Goal: Check status: Check status

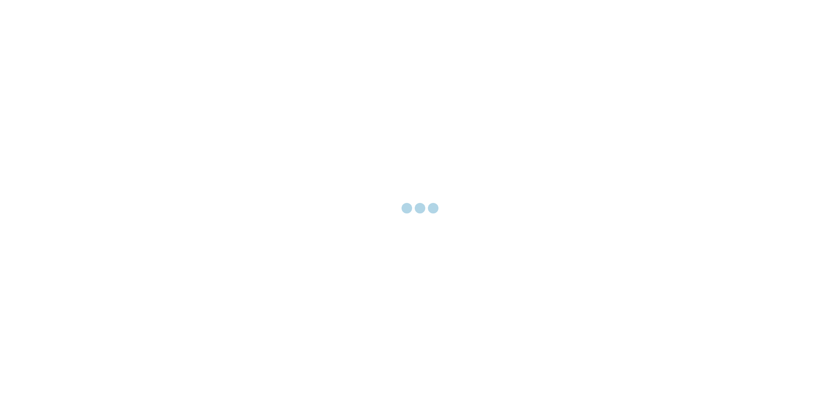
click at [130, 334] on div at bounding box center [420, 209] width 840 height 419
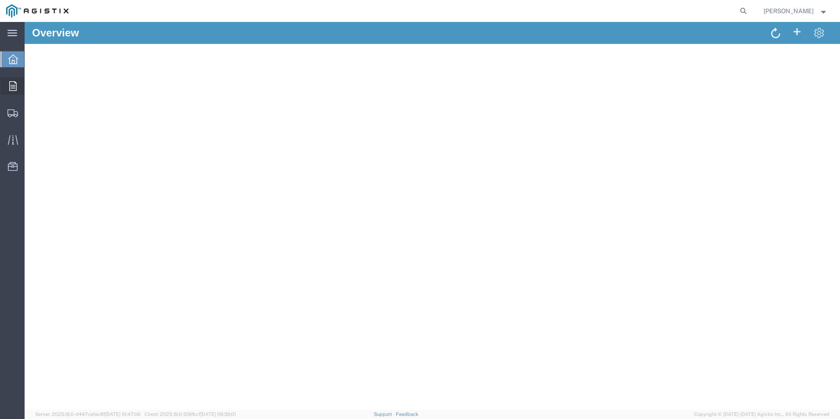
click at [15, 88] on icon at bounding box center [12, 86] width 7 height 10
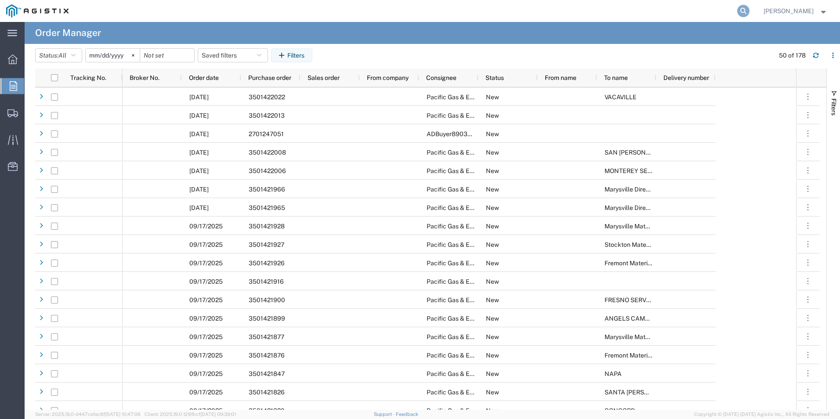
click at [737, 10] on icon at bounding box center [743, 11] width 12 height 12
click at [642, 12] on input "search" at bounding box center [603, 10] width 267 height 21
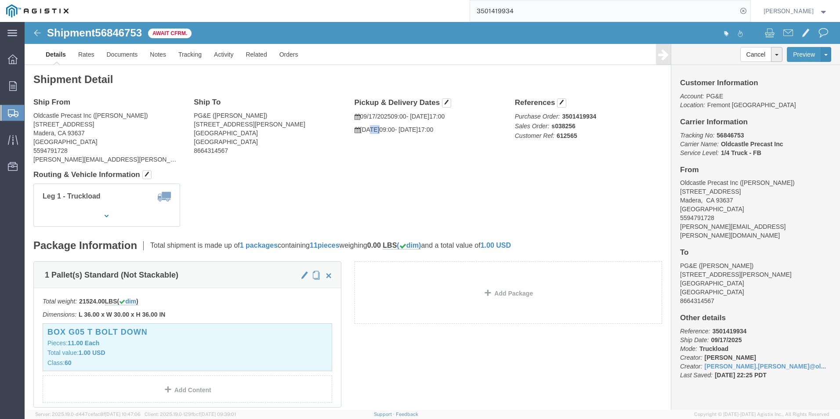
drag, startPoint x: 349, startPoint y: 114, endPoint x: 342, endPoint y: 110, distance: 8.3
click div "Pickup & Delivery Dates [DATE] 09:00 - [DATE] 17:00 [DATE] 09:00 - [DATE] 17:00…"
drag, startPoint x: 342, startPoint y: 110, endPoint x: 333, endPoint y: 119, distance: 12.1
click div "Ship From Oldcastle Precast Inc ([PERSON_NAME]) [STREET_ADDRESS] 5594791728 [PE…"
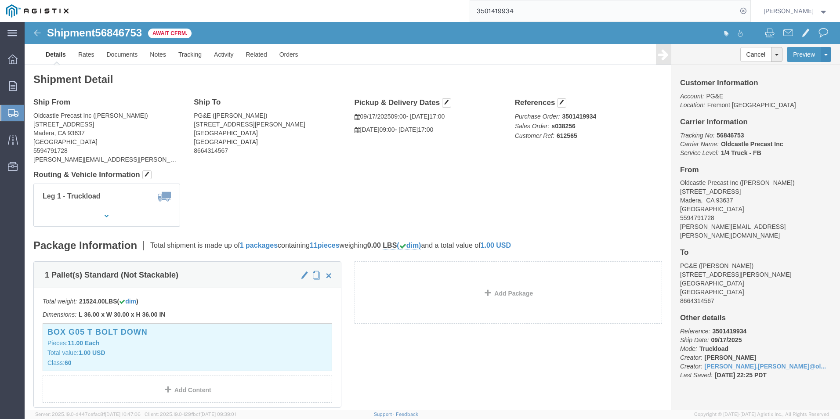
click div "Shipment Detail Ship From Oldcastle Precast Inc ([PERSON_NAME]) [STREET_ADDRESS…"
click b "s038256"
copy b "s038256"
click div "Leg 1 - Truckload Number of trucks: 1"
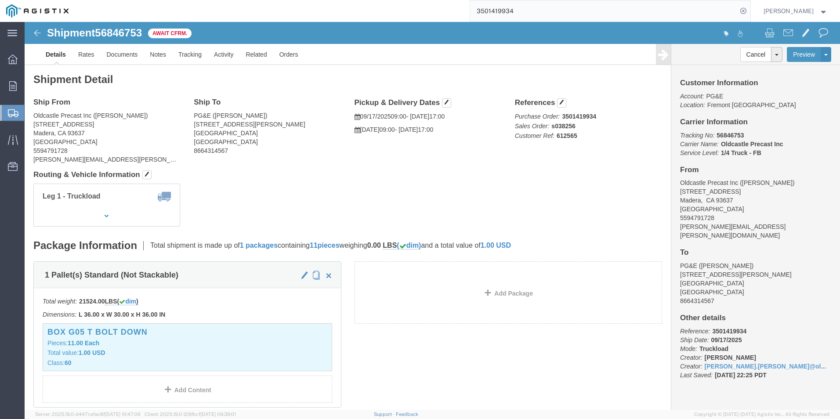
scroll to position [220, 0]
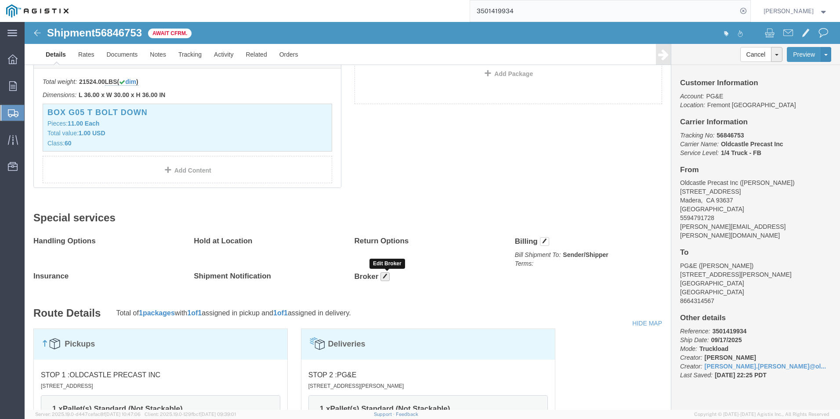
click button "button"
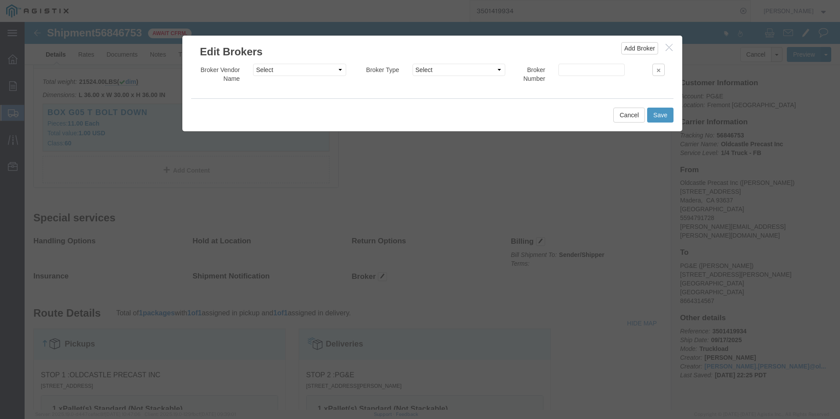
click button "button"
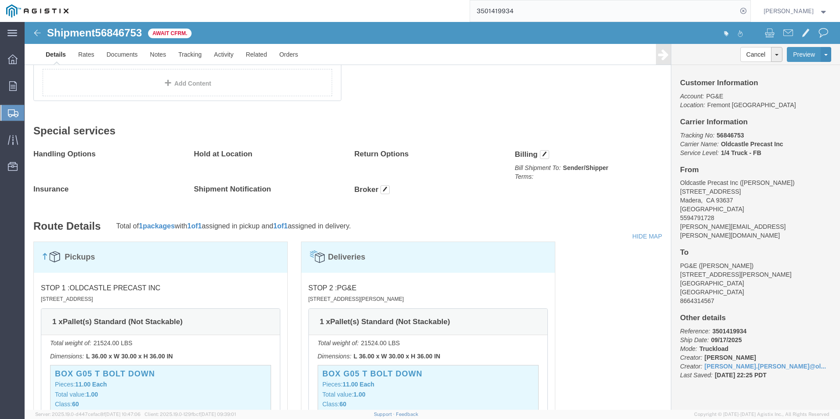
scroll to position [308, 0]
click div "Pickups"
click div "Deliveries"
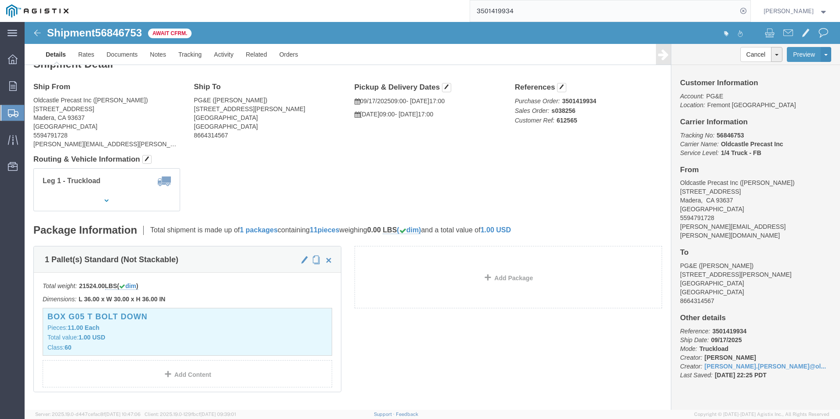
scroll to position [0, 0]
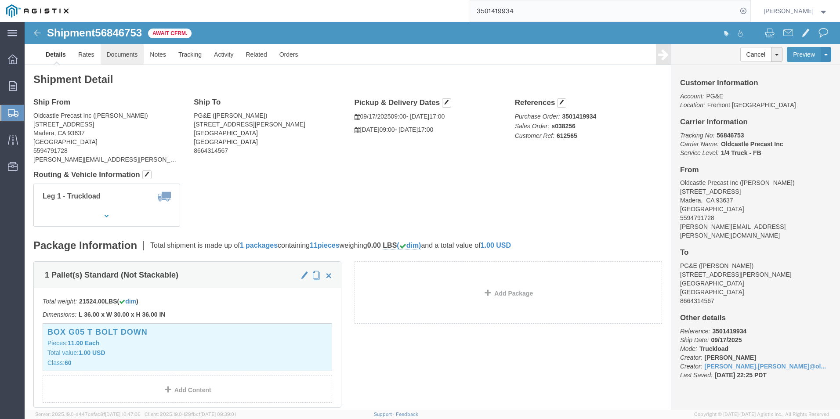
click link "Documents"
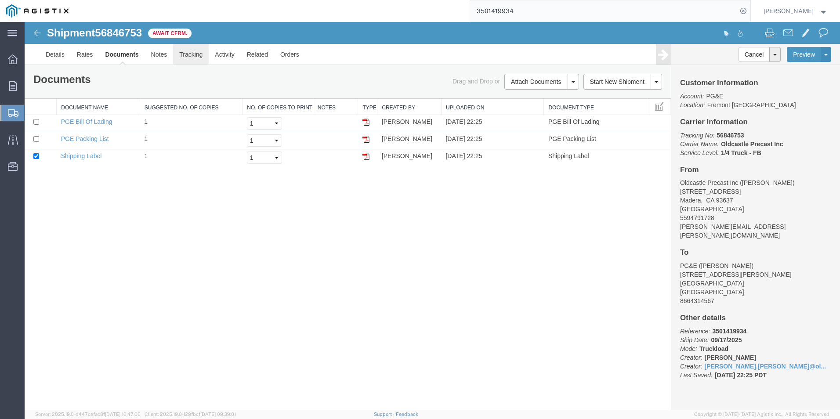
click at [202, 64] on link "Tracking" at bounding box center [191, 54] width 36 height 21
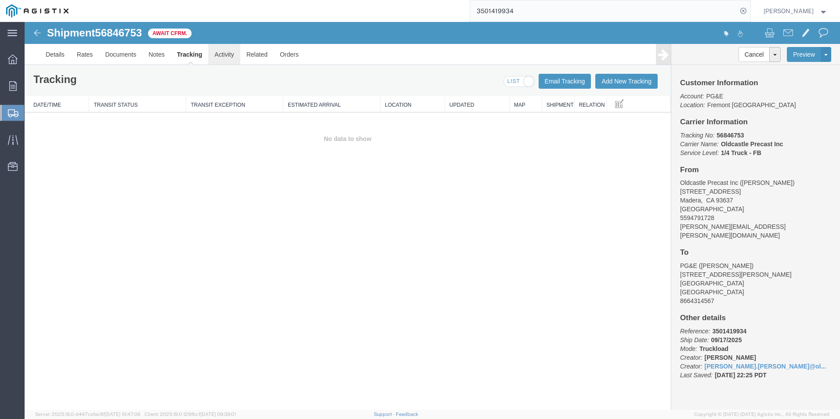
click at [232, 58] on link "Activity" at bounding box center [224, 54] width 32 height 21
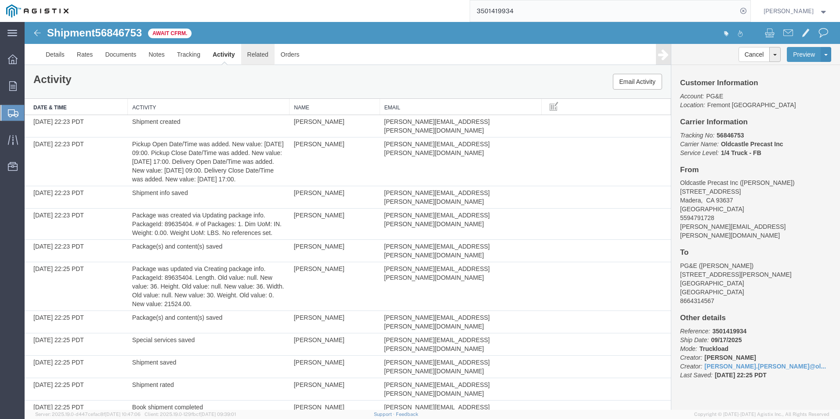
click at [251, 46] on link "Related" at bounding box center [257, 54] width 33 height 21
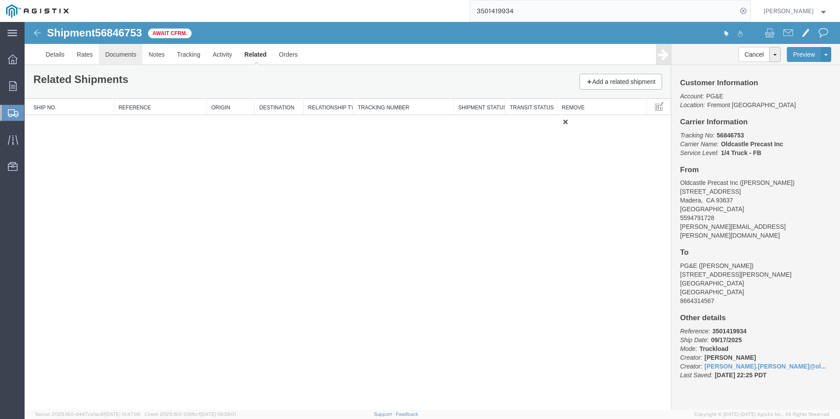
click at [136, 50] on link "Documents" at bounding box center [120, 54] width 43 height 21
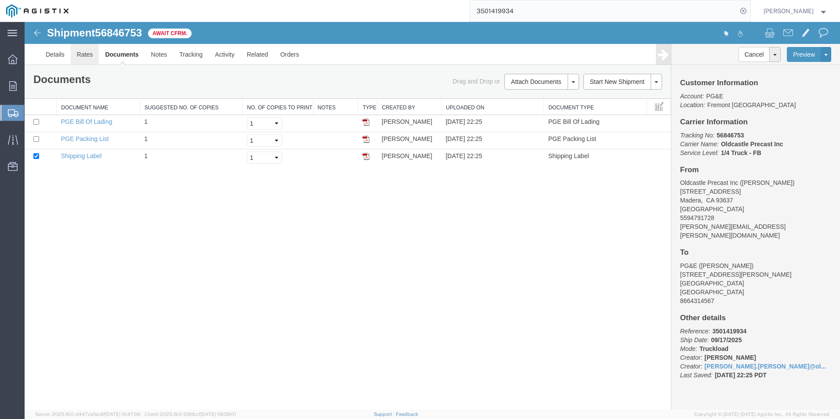
click at [79, 58] on link "Rates" at bounding box center [85, 54] width 29 height 21
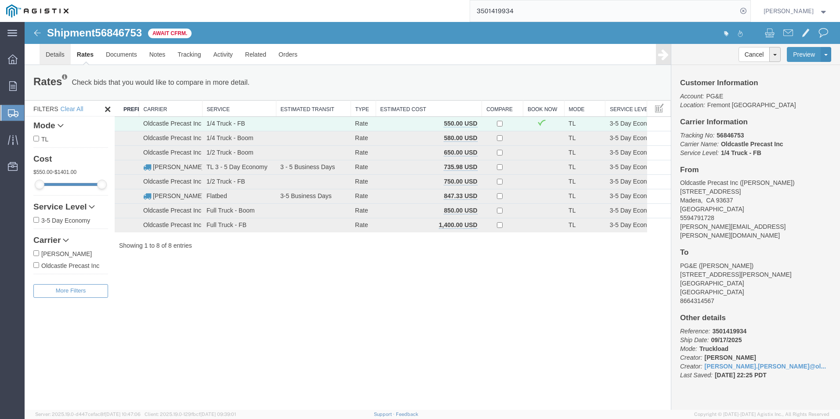
click at [57, 52] on link "Details" at bounding box center [55, 54] width 31 height 21
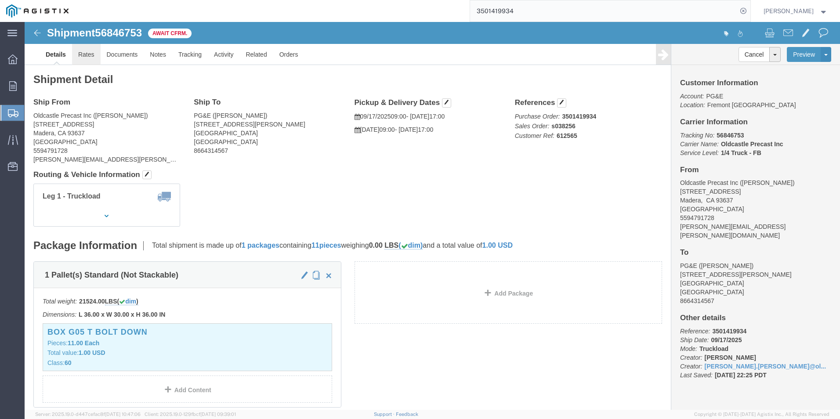
drag, startPoint x: 58, startPoint y: 37, endPoint x: 68, endPoint y: 40, distance: 11.0
click link "Rates"
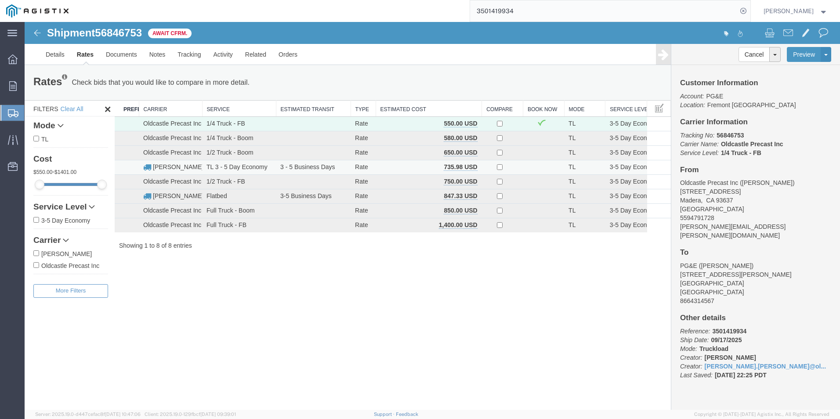
click at [539, 170] on td at bounding box center [543, 167] width 41 height 14
click at [535, 11] on input "3501419934" at bounding box center [603, 10] width 267 height 21
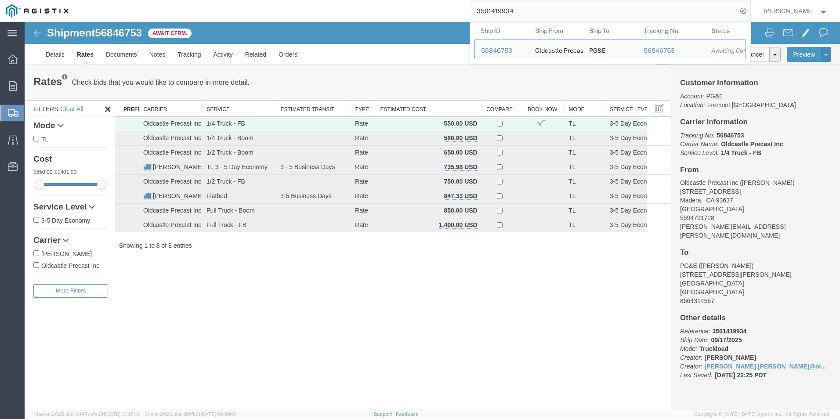
click at [535, 11] on input "3501419934" at bounding box center [603, 10] width 267 height 21
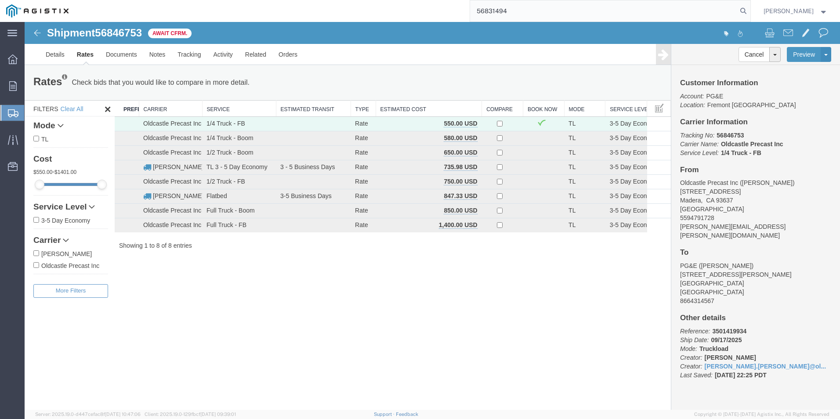
type input "56831494"
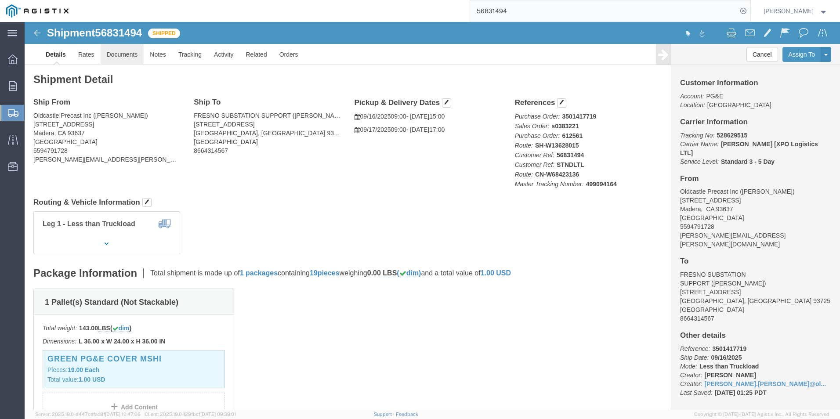
drag, startPoint x: 80, startPoint y: 32, endPoint x: 83, endPoint y: 37, distance: 6.0
click link "Documents"
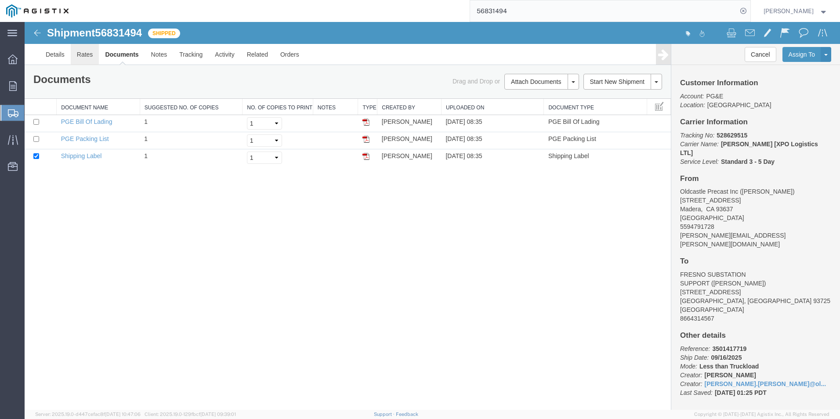
click at [86, 53] on link "Rates" at bounding box center [85, 54] width 29 height 21
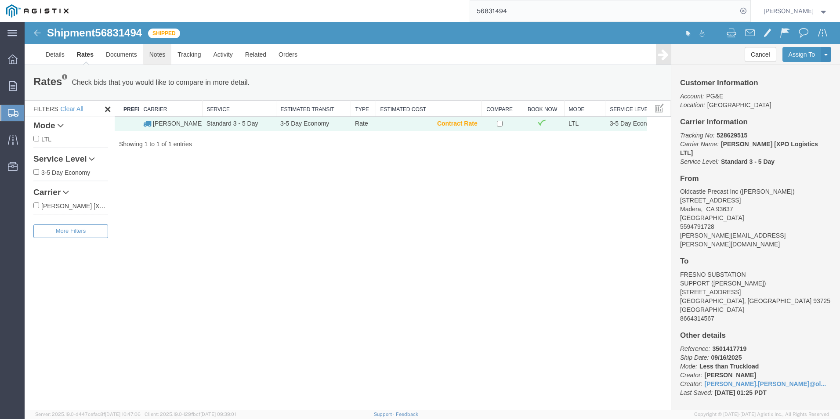
click at [159, 54] on link "Notes" at bounding box center [157, 54] width 29 height 21
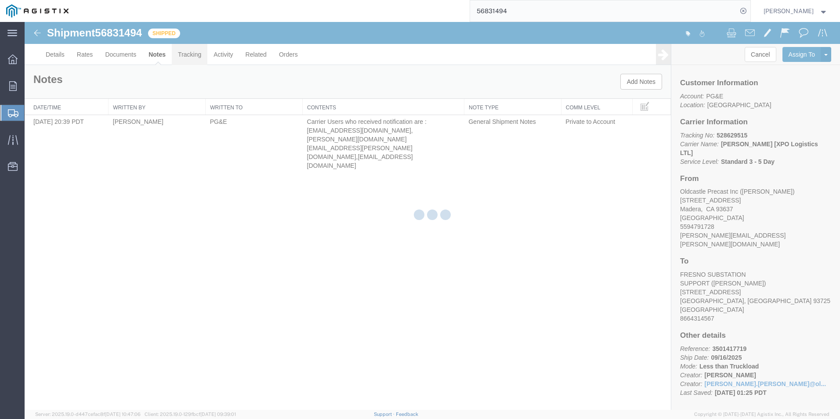
click at [196, 59] on link "Tracking" at bounding box center [190, 54] width 36 height 21
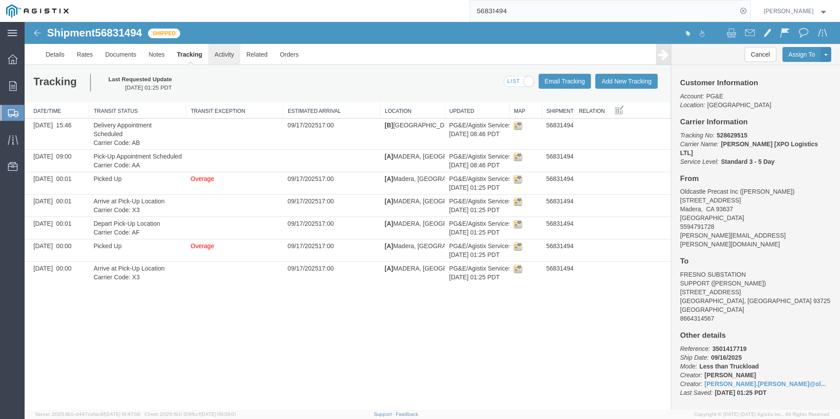
click at [229, 54] on link "Activity" at bounding box center [224, 54] width 32 height 21
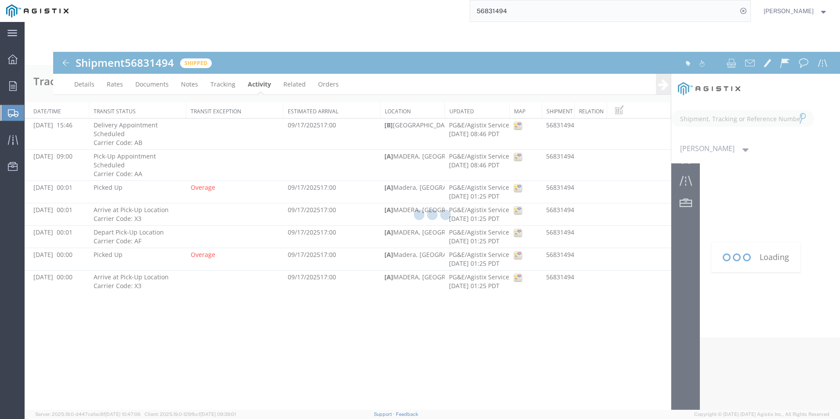
click at [52, 37] on div at bounding box center [432, 216] width 815 height 388
